Goal: Task Accomplishment & Management: Use online tool/utility

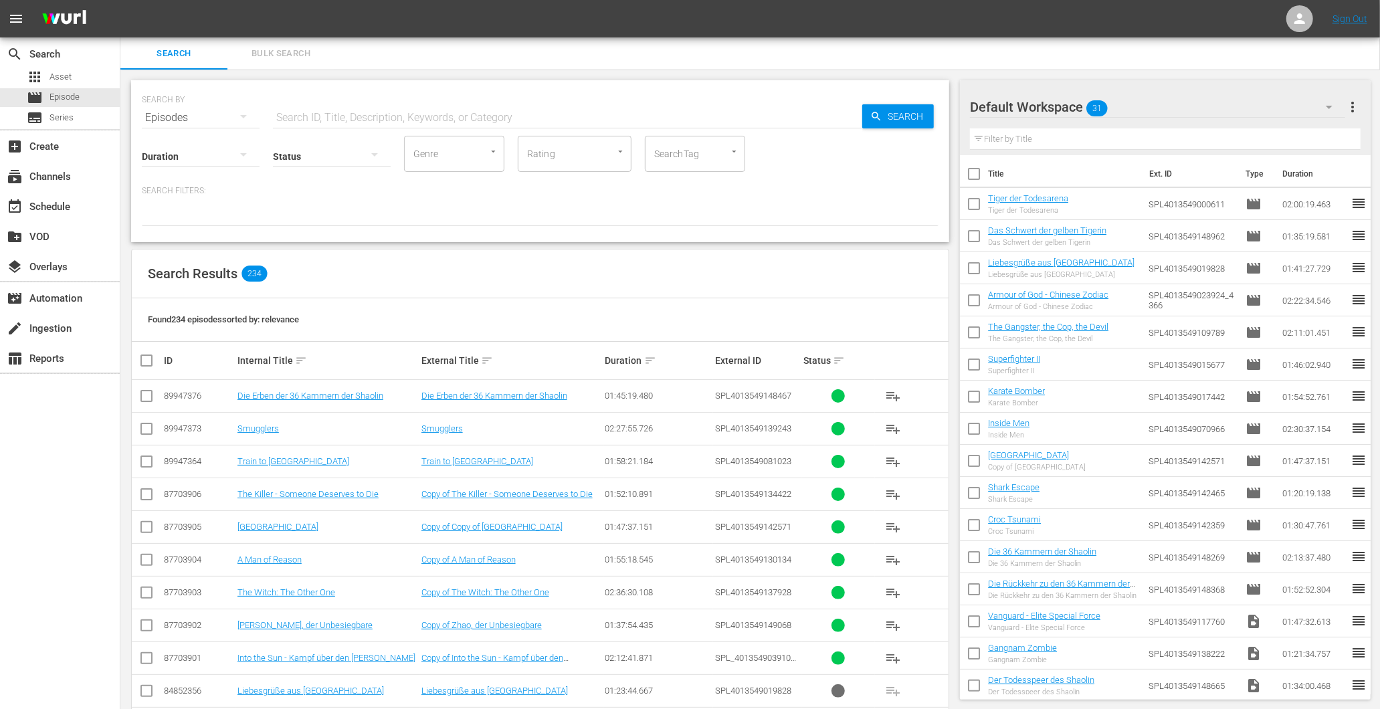
click at [571, 117] on input "text" at bounding box center [567, 118] width 589 height 32
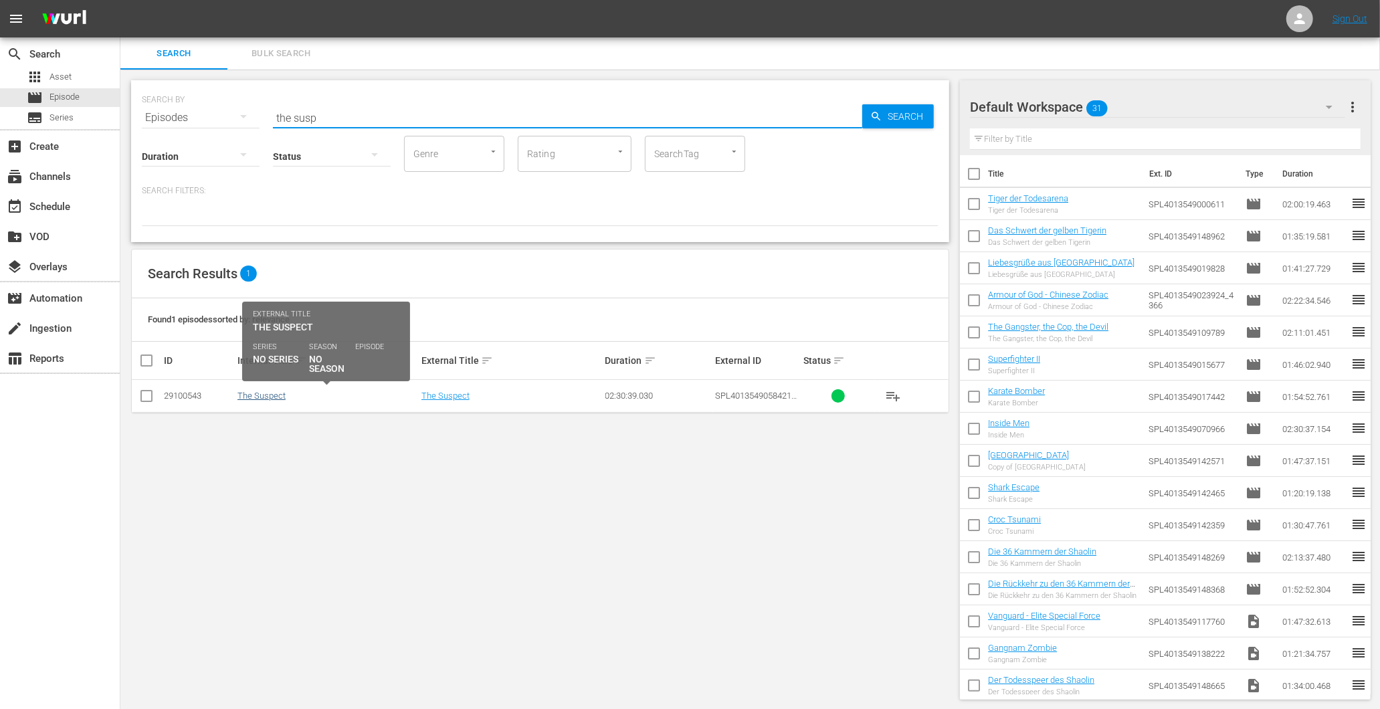
type input "the susp"
click at [276, 399] on link "The Suspect" at bounding box center [261, 396] width 48 height 10
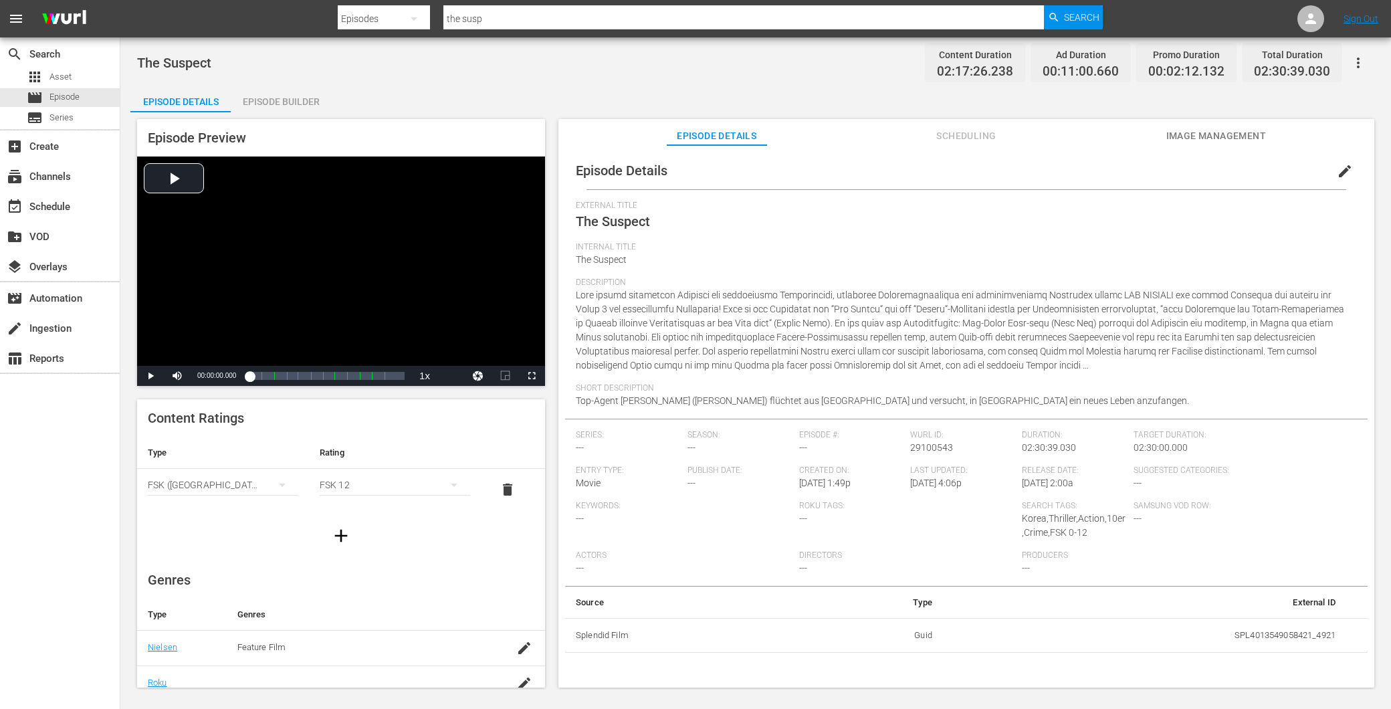
click at [270, 101] on div "Episode Builder" at bounding box center [281, 102] width 100 height 32
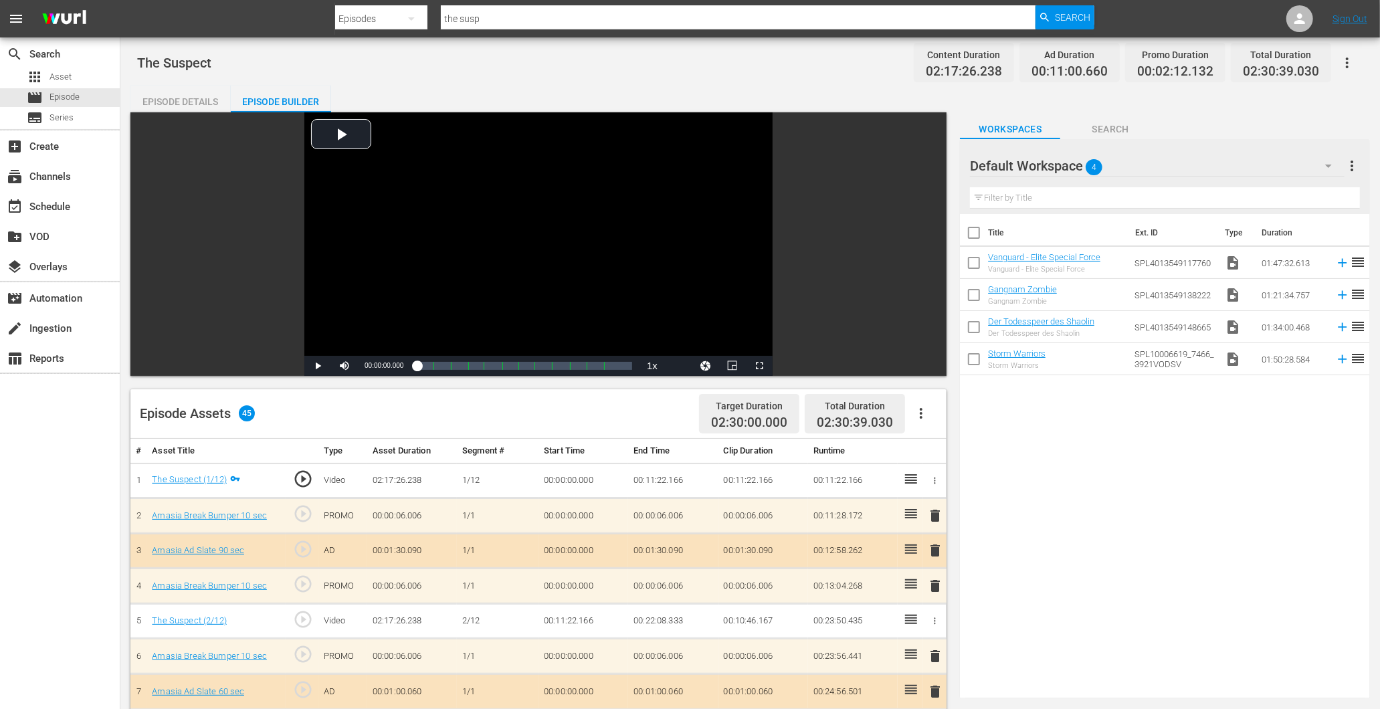
click at [54, 87] on div "apps Asset movie Episode subtitles Series" at bounding box center [60, 98] width 120 height 60
click at [57, 94] on span "Episode" at bounding box center [65, 96] width 30 height 13
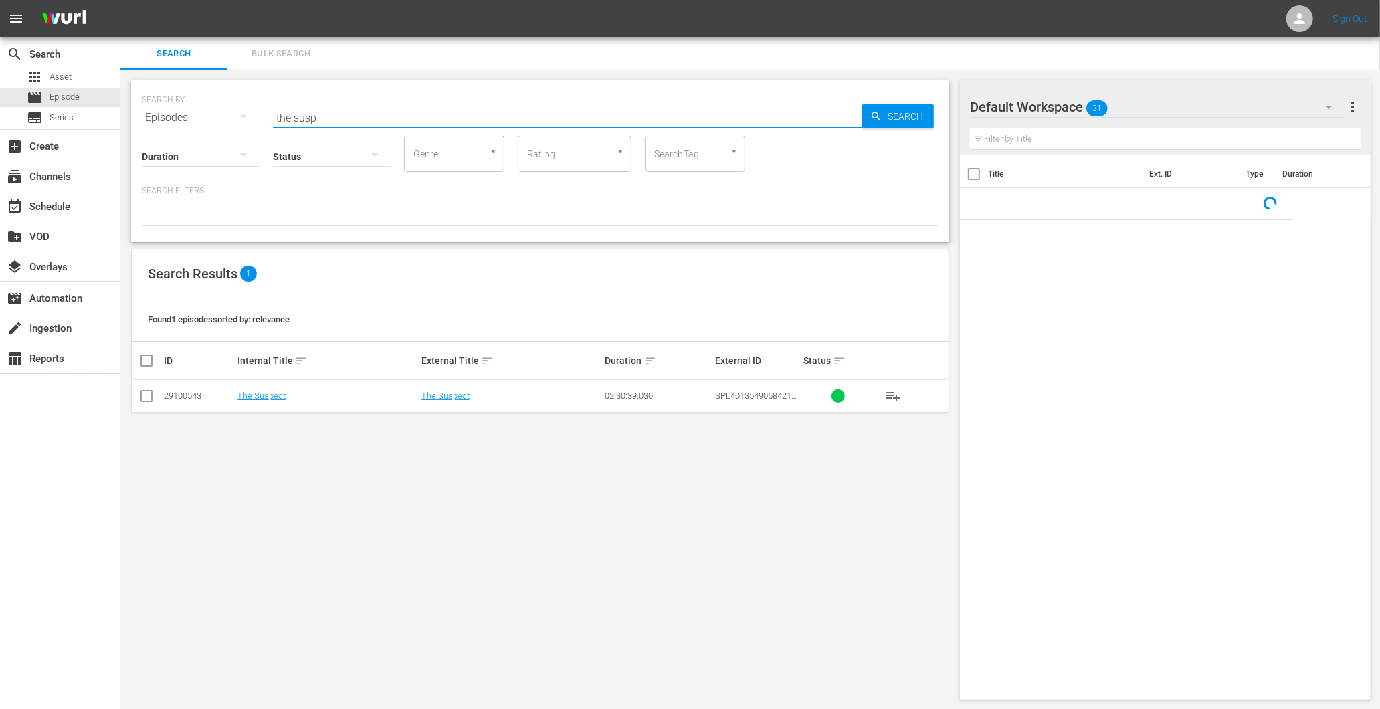
click at [372, 112] on input "the susp" at bounding box center [567, 118] width 589 height 32
click at [371, 112] on input "the susp" at bounding box center [567, 118] width 589 height 32
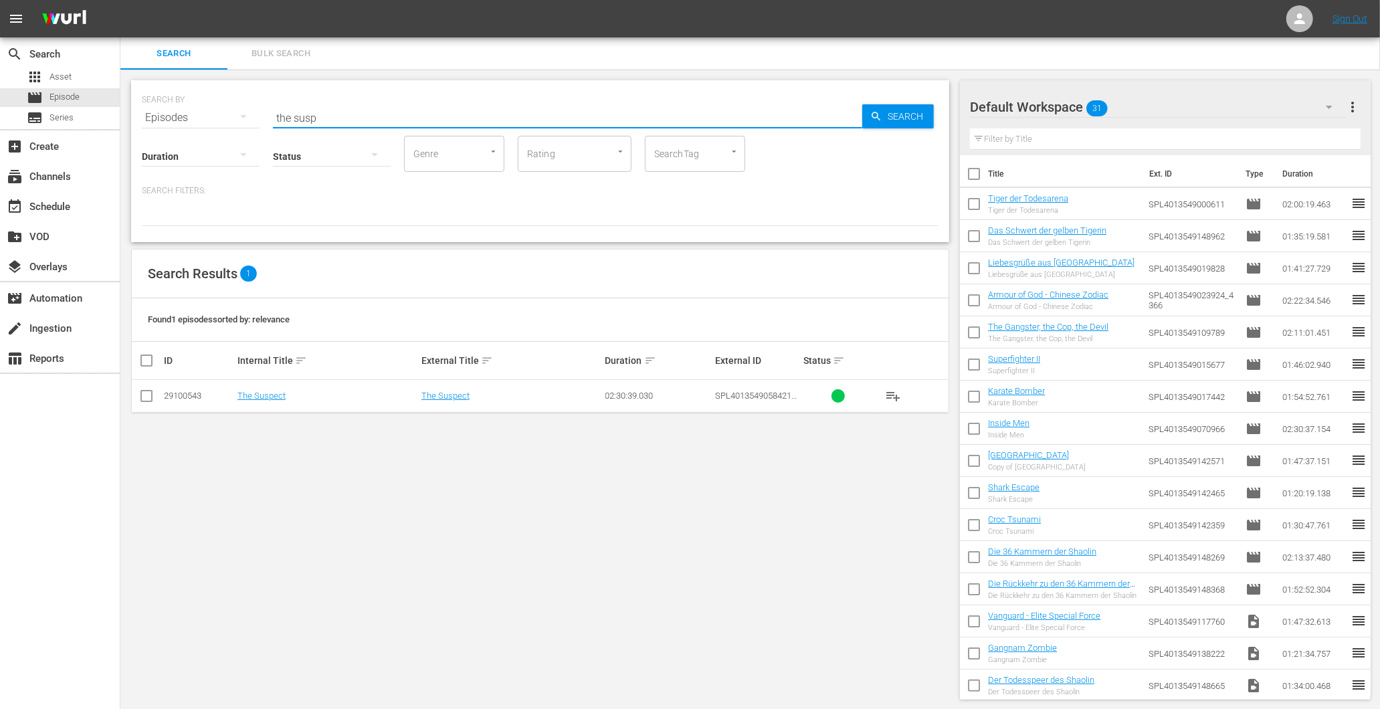
click at [371, 112] on input "the susp" at bounding box center [567, 118] width 589 height 32
click at [370, 112] on input "the susp" at bounding box center [567, 118] width 589 height 32
type input "city hunter"
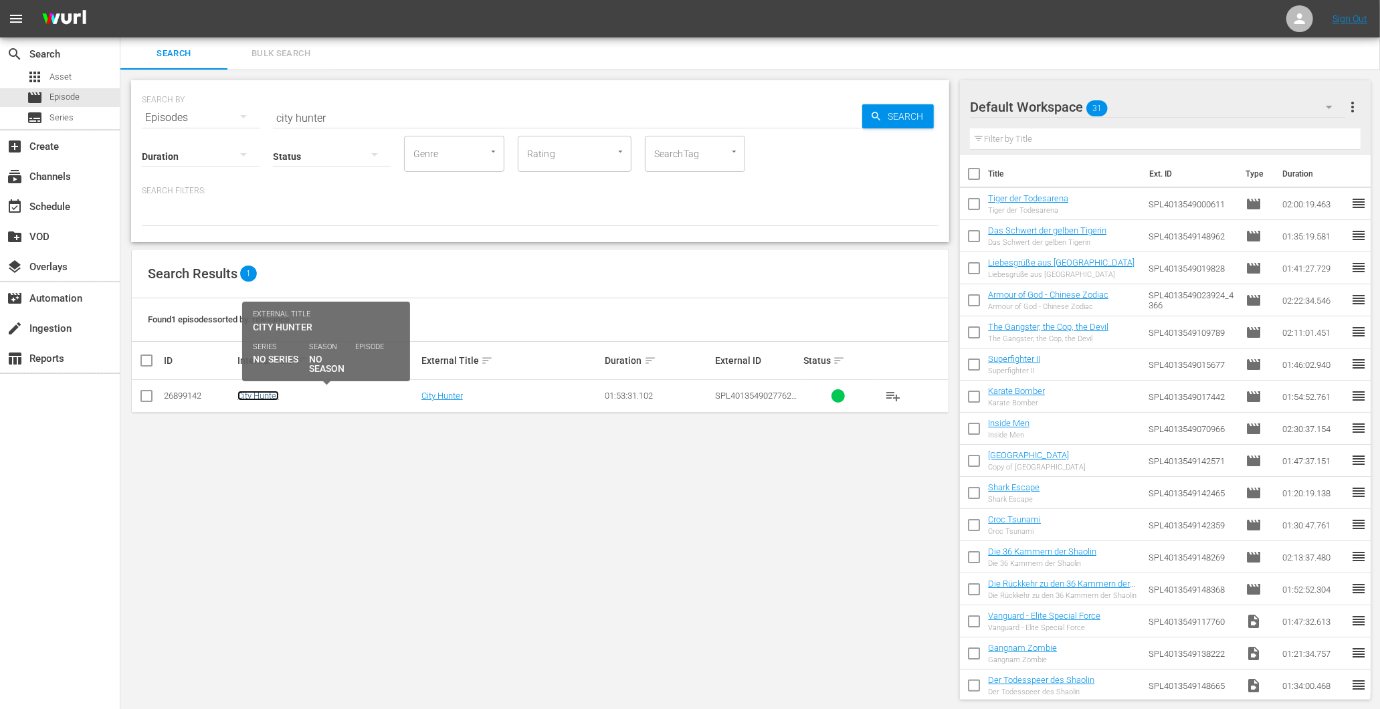
click at [256, 397] on link "City Hunter" at bounding box center [257, 396] width 41 height 10
